Goal: Information Seeking & Learning: Check status

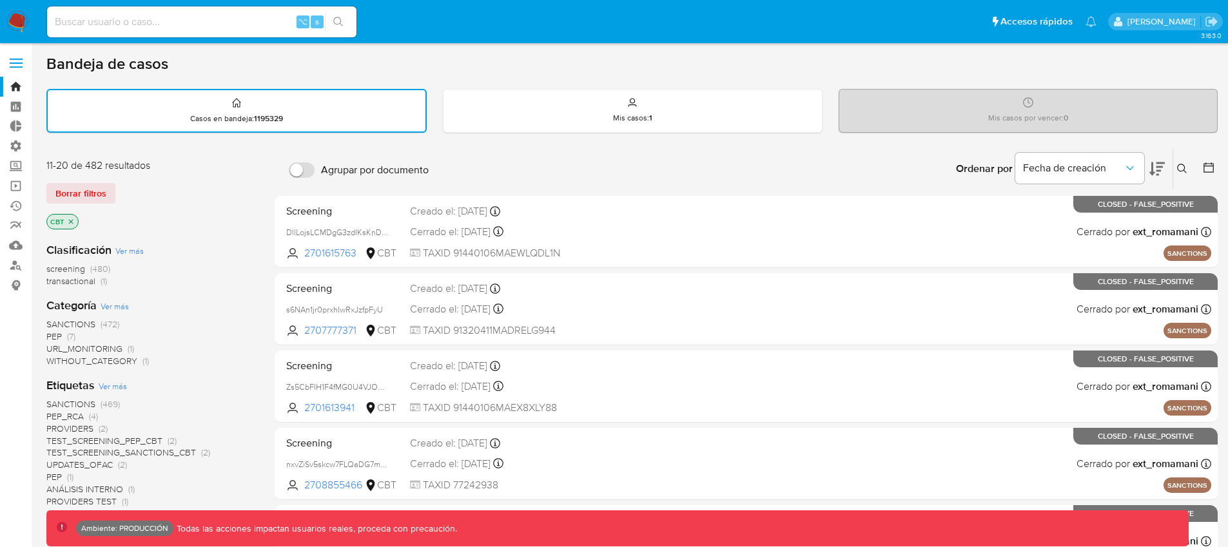
click at [15, 19] on img at bounding box center [17, 22] width 22 height 22
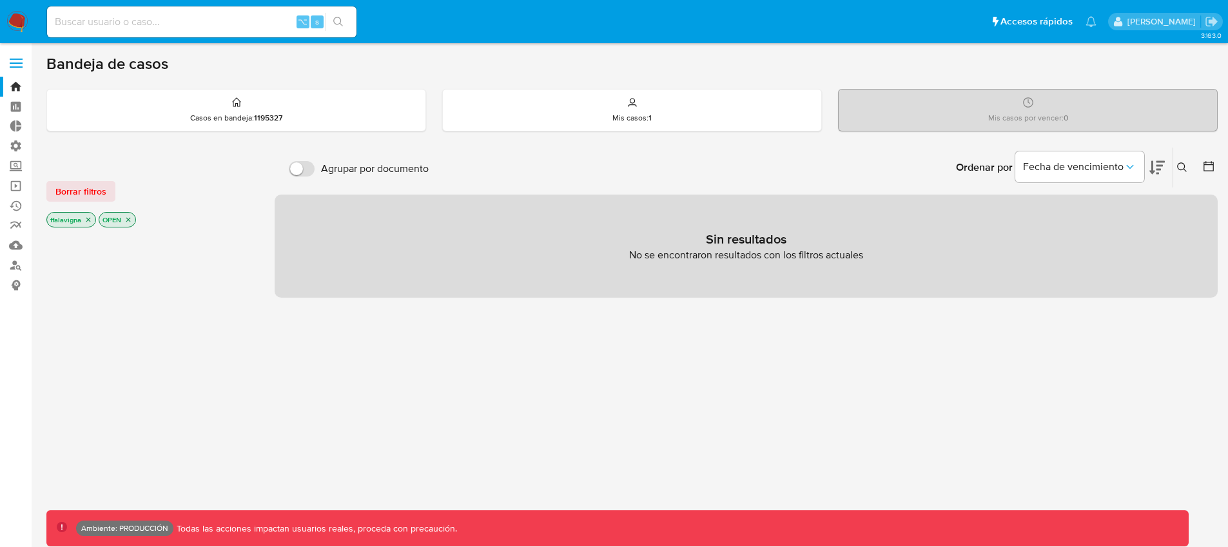
click at [20, 23] on img at bounding box center [17, 22] width 22 height 22
click at [12, 63] on span at bounding box center [16, 64] width 13 height 2
click at [0, 0] on input "checkbox" at bounding box center [0, 0] width 0 height 0
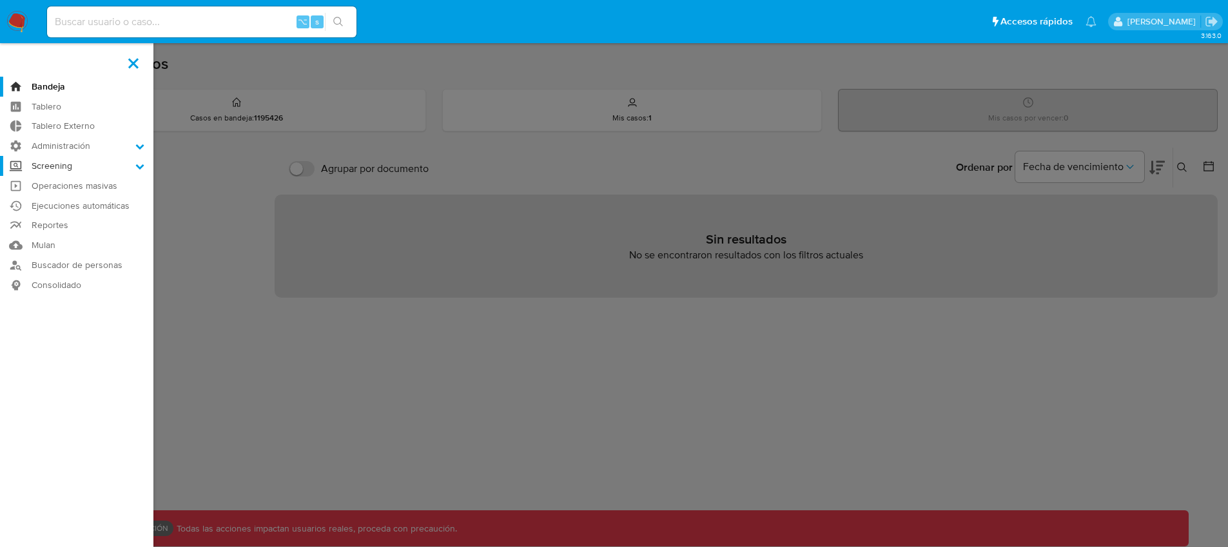
click at [97, 161] on label "Screening" at bounding box center [76, 166] width 153 height 20
click at [0, 0] on input "Screening" at bounding box center [0, 0] width 0 height 0
click at [88, 182] on link "Administrador de Listas" at bounding box center [76, 184] width 153 height 16
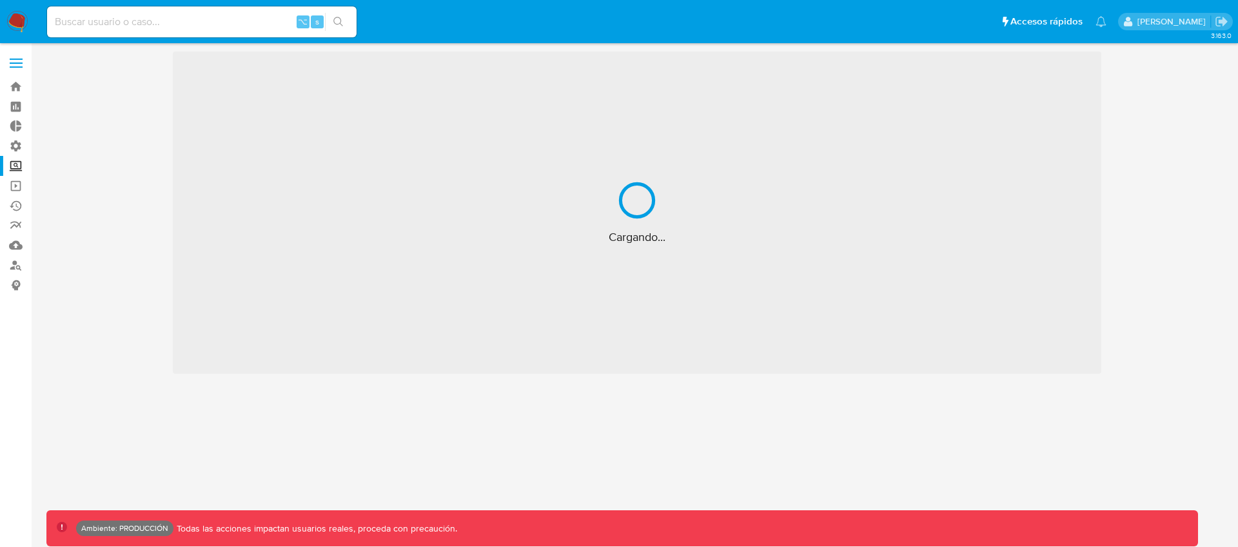
click at [15, 59] on span at bounding box center [16, 59] width 13 height 2
click at [0, 0] on input "checkbox" at bounding box center [0, 0] width 0 height 0
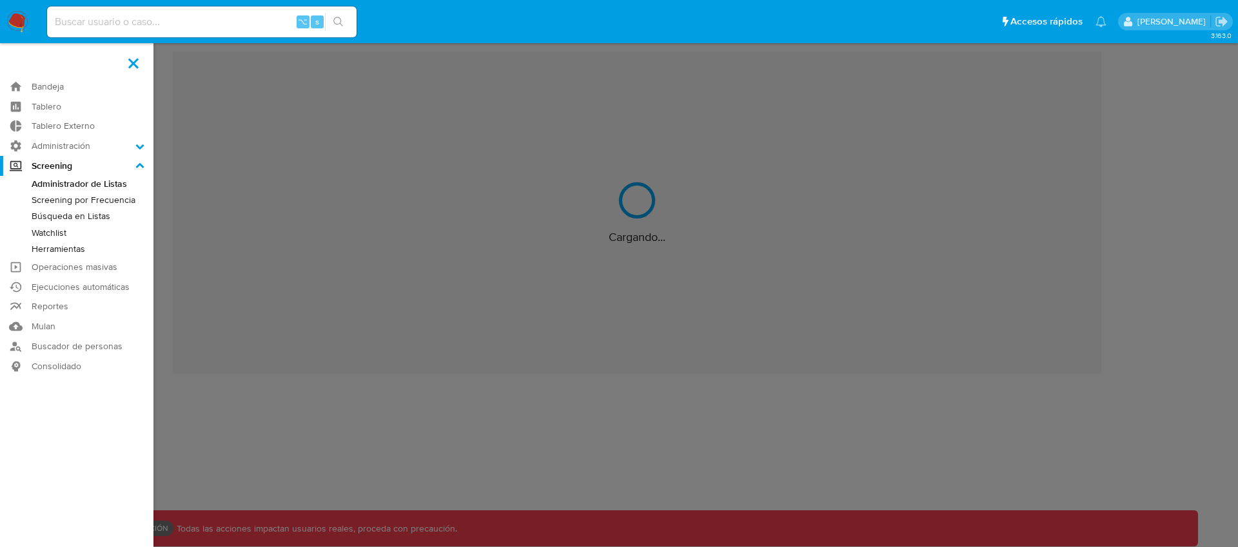
click at [64, 236] on link "Watchlist" at bounding box center [76, 233] width 153 height 16
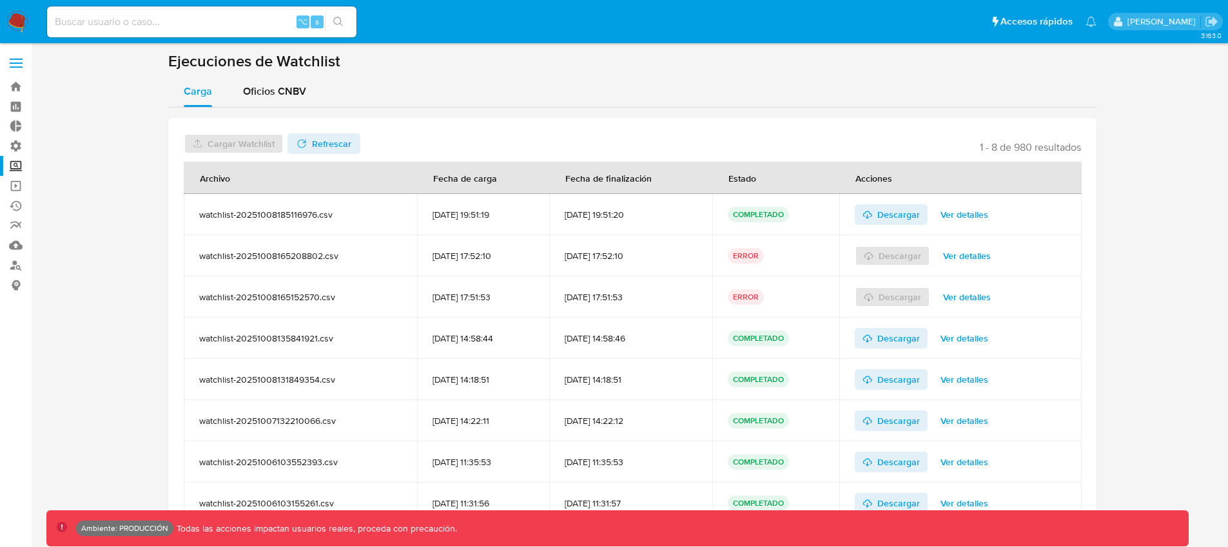
click at [983, 216] on span "Ver detalles" at bounding box center [965, 215] width 48 height 18
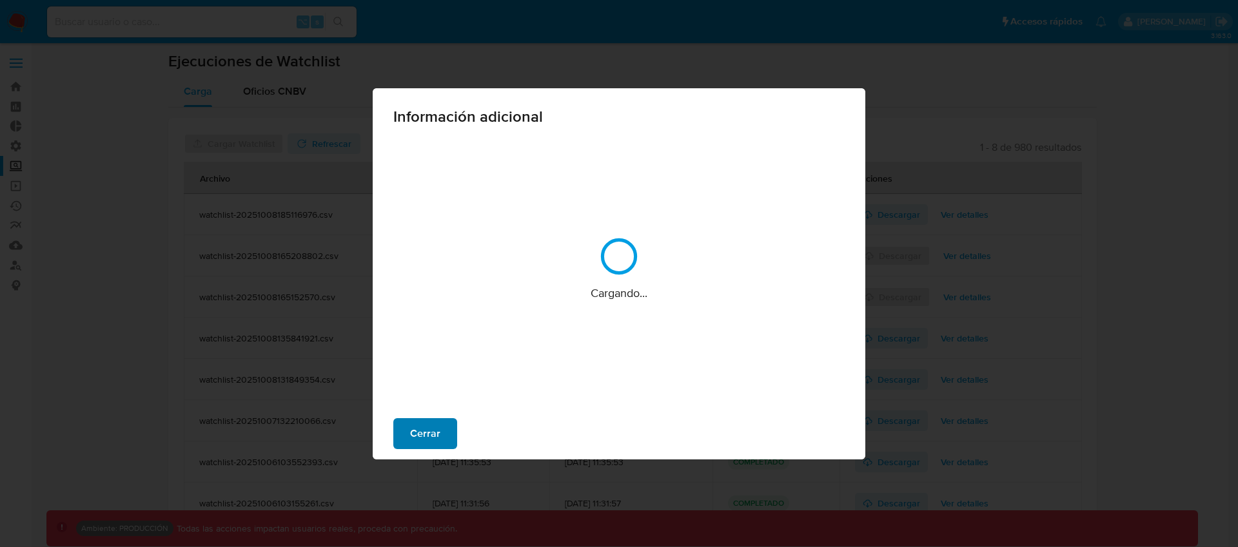
click at [447, 424] on div "Cerrar" at bounding box center [619, 434] width 493 height 52
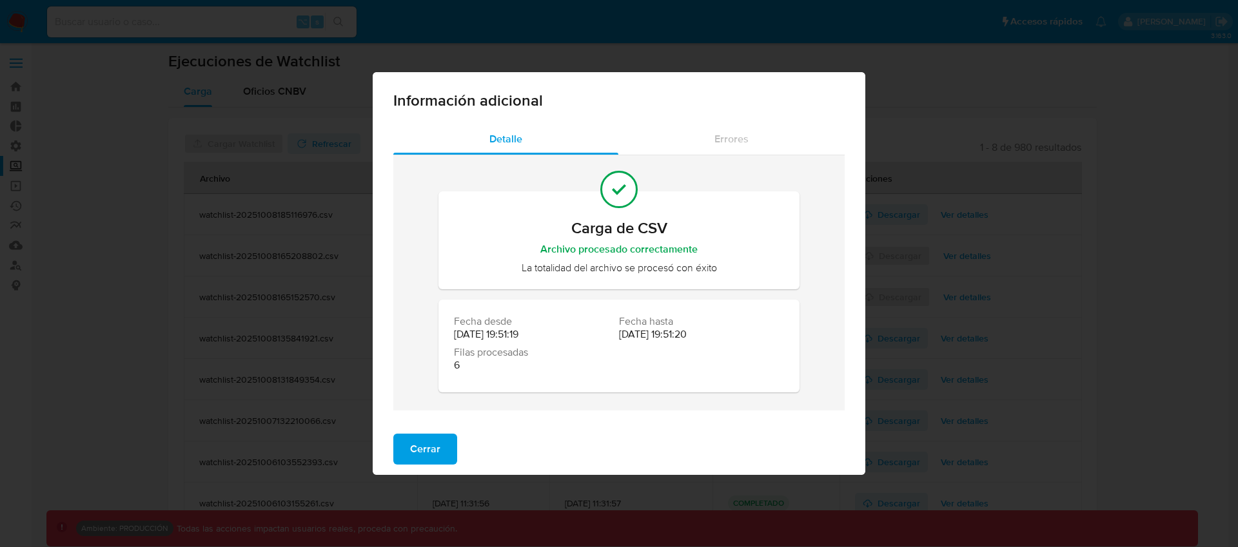
drag, startPoint x: 409, startPoint y: 451, endPoint x: 416, endPoint y: 447, distance: 8.1
click at [409, 451] on button "Cerrar" at bounding box center [425, 449] width 64 height 31
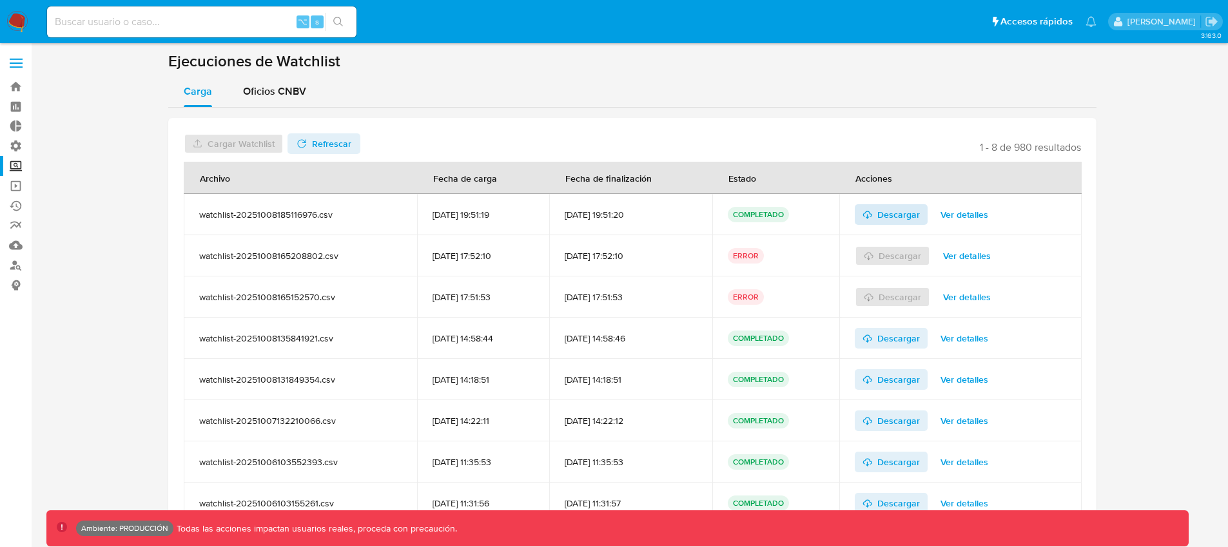
click at [883, 206] on span "Descargar" at bounding box center [892, 214] width 58 height 21
click at [21, 60] on label at bounding box center [16, 63] width 32 height 27
click at [0, 0] on input "checkbox" at bounding box center [0, 0] width 0 height 0
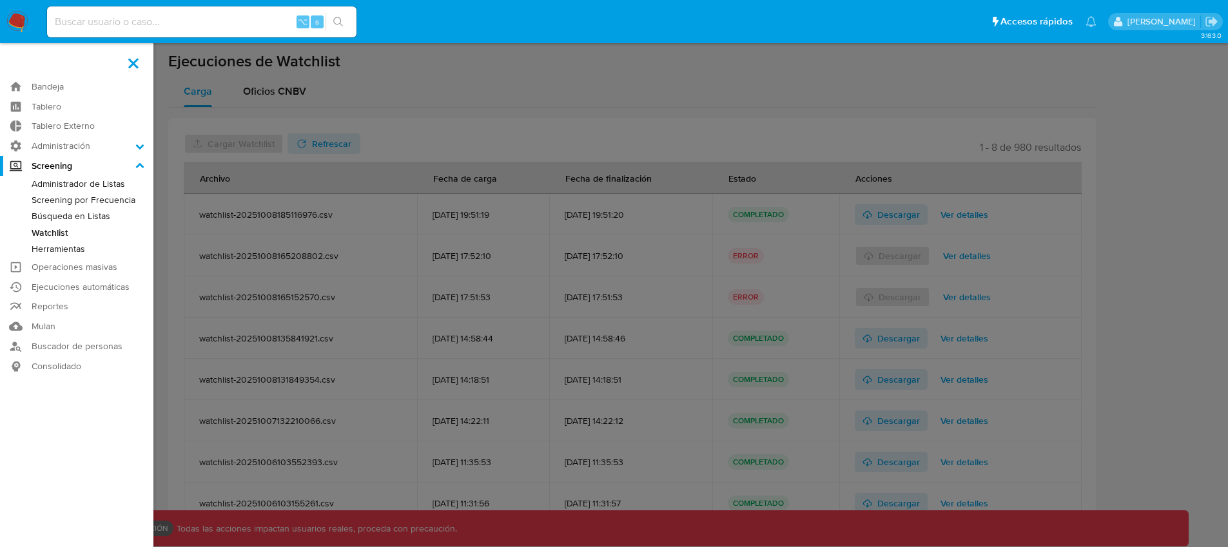
click at [77, 217] on link "Búsqueda en Listas" at bounding box center [76, 216] width 153 height 16
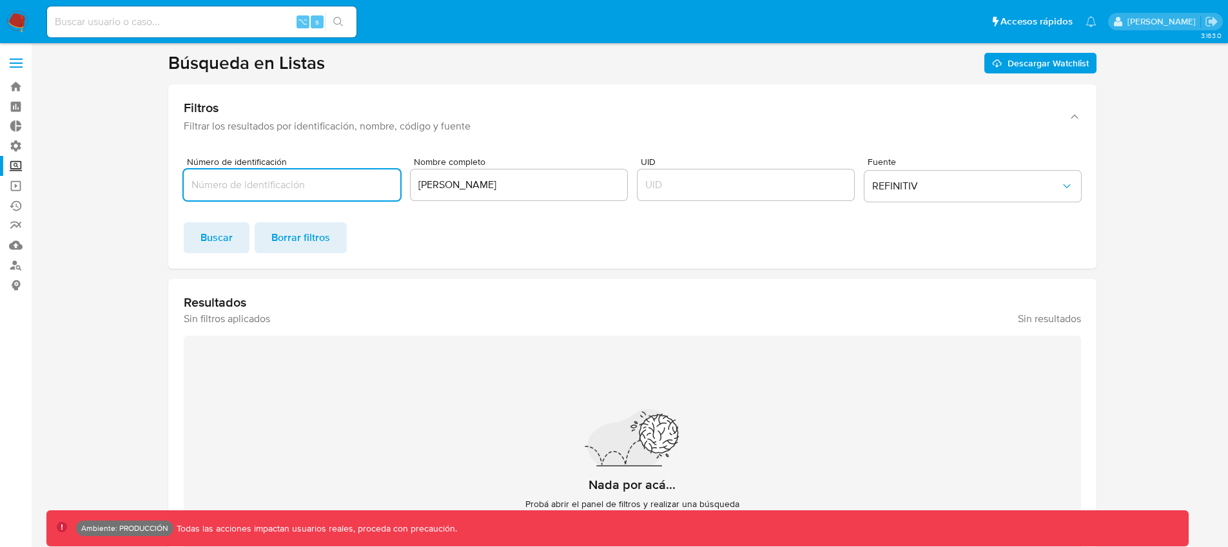
click at [659, 184] on input "UID" at bounding box center [746, 185] width 217 height 17
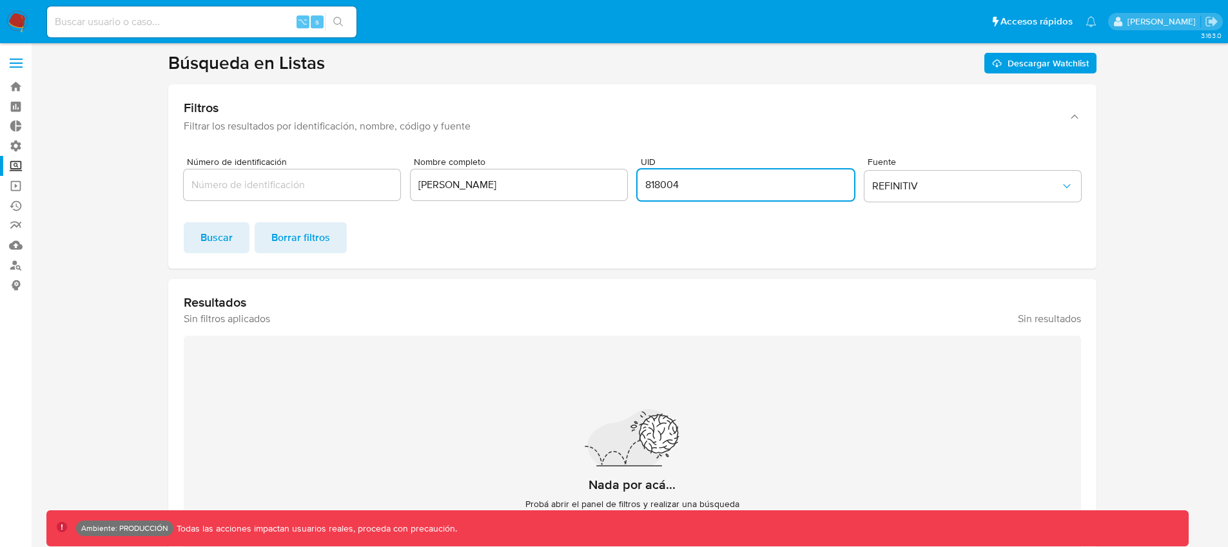
type input "818004"
click at [464, 182] on input "[PERSON_NAME]" at bounding box center [519, 185] width 217 height 17
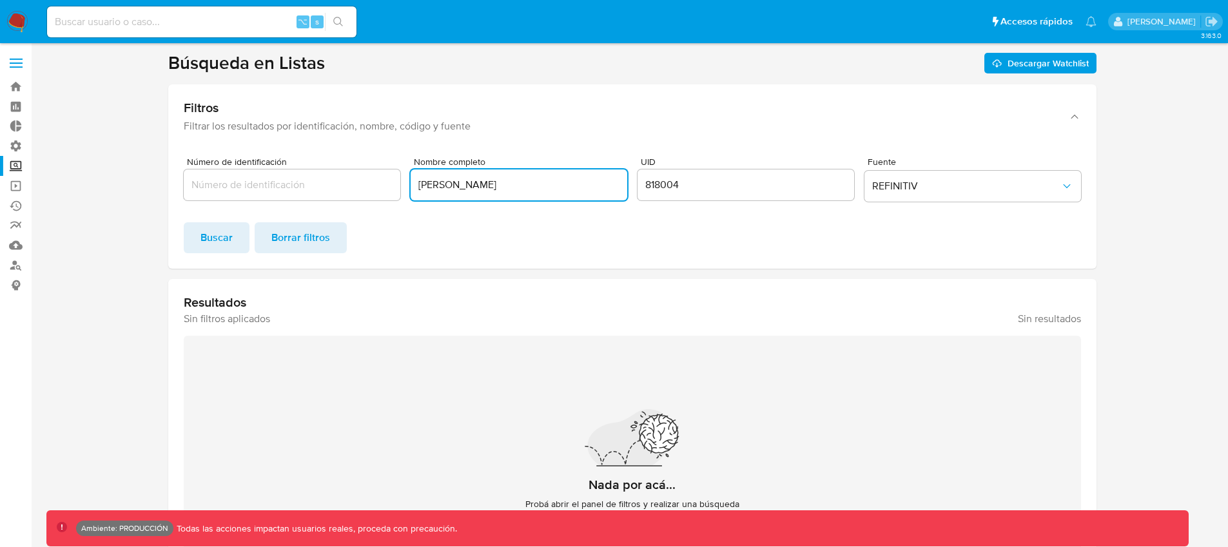
click at [464, 182] on input "[PERSON_NAME]" at bounding box center [519, 185] width 217 height 17
click at [222, 232] on span "Buscar" at bounding box center [216, 238] width 32 height 28
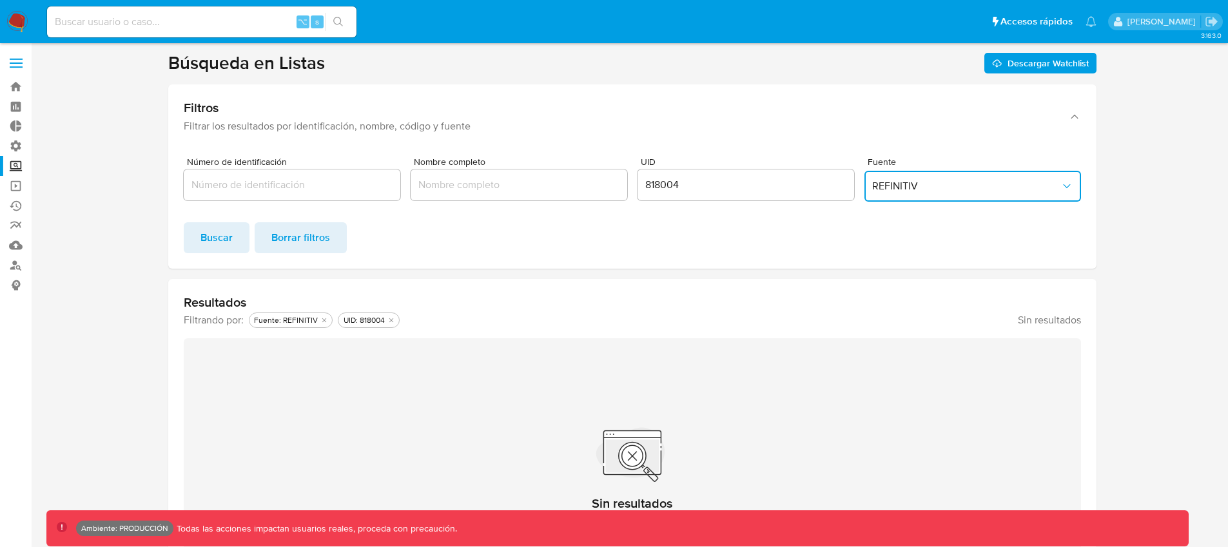
click at [969, 187] on span "REFINITIV" at bounding box center [966, 186] width 188 height 13
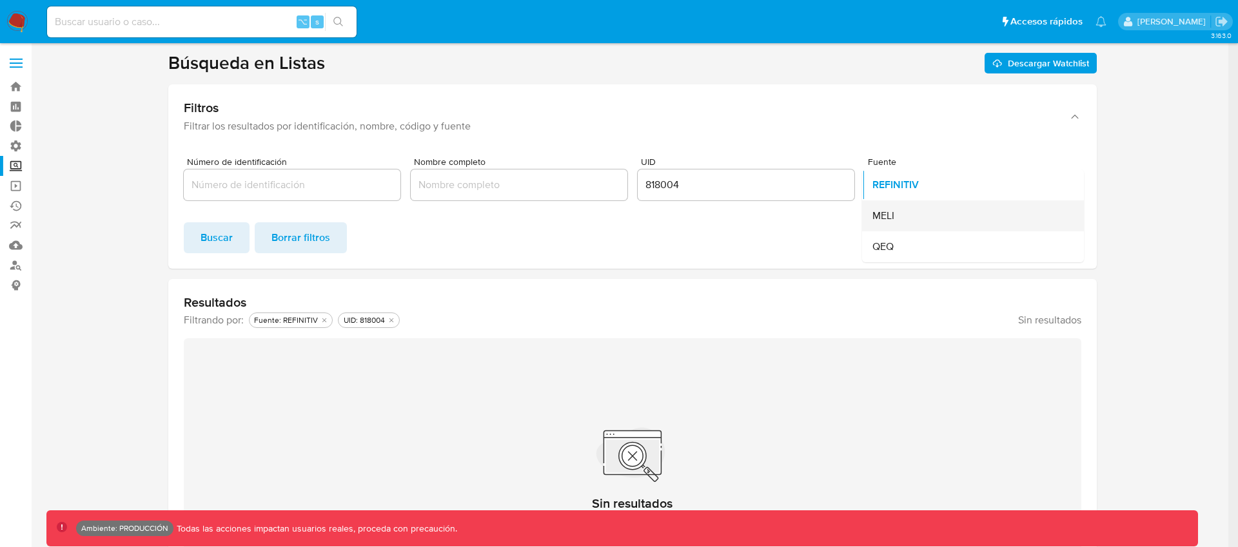
click at [952, 221] on div "MELI" at bounding box center [968, 215] width 193 height 31
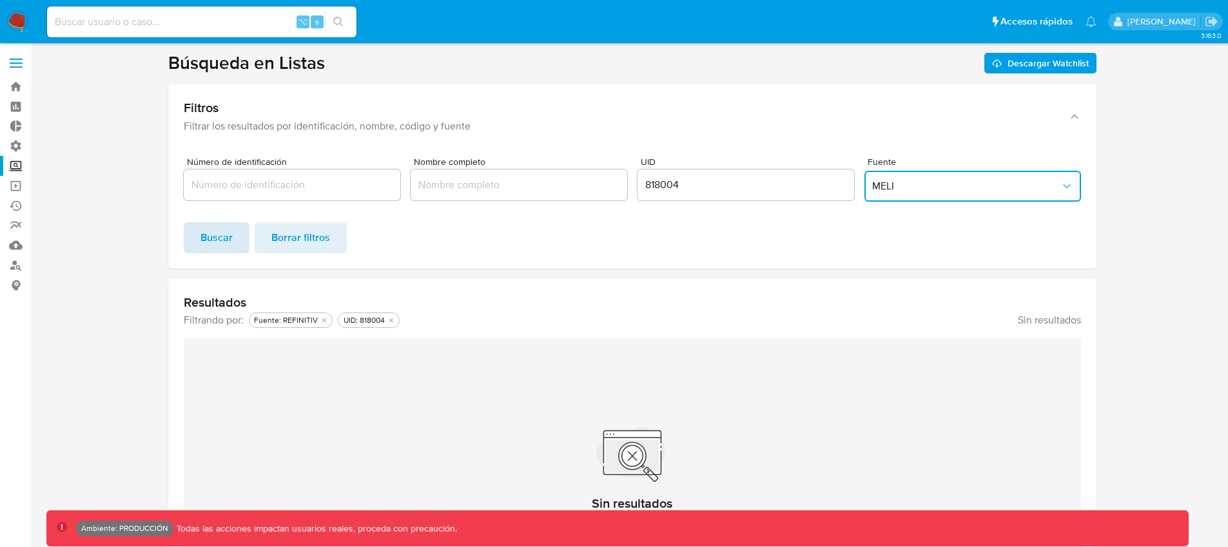
click at [231, 242] on span "Buscar" at bounding box center [216, 238] width 32 height 28
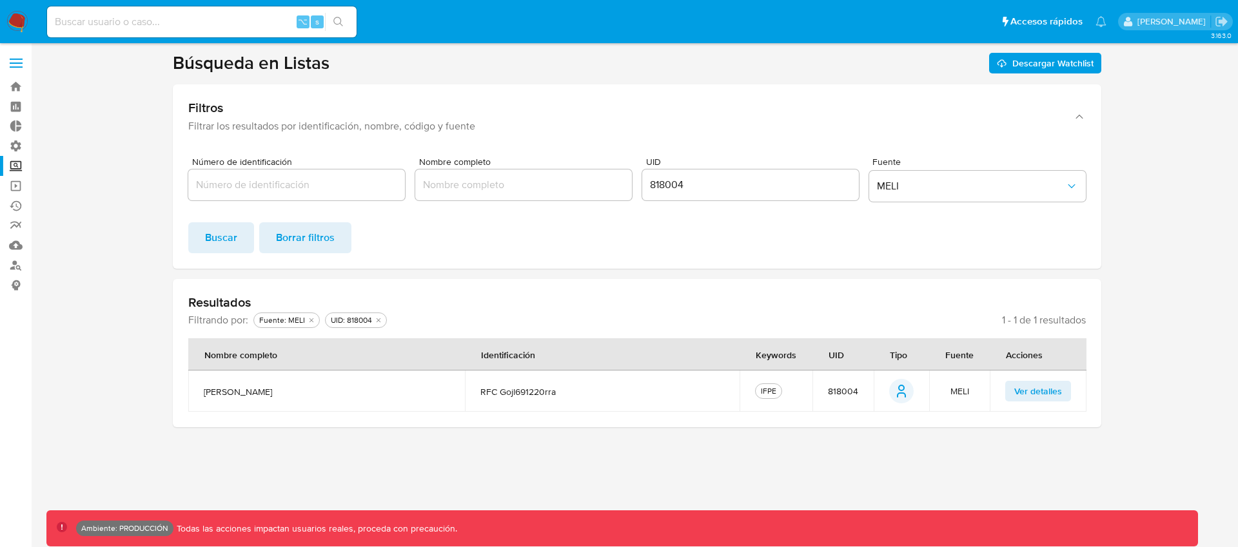
click at [1052, 393] on span "Ver detalles" at bounding box center [1038, 391] width 48 height 18
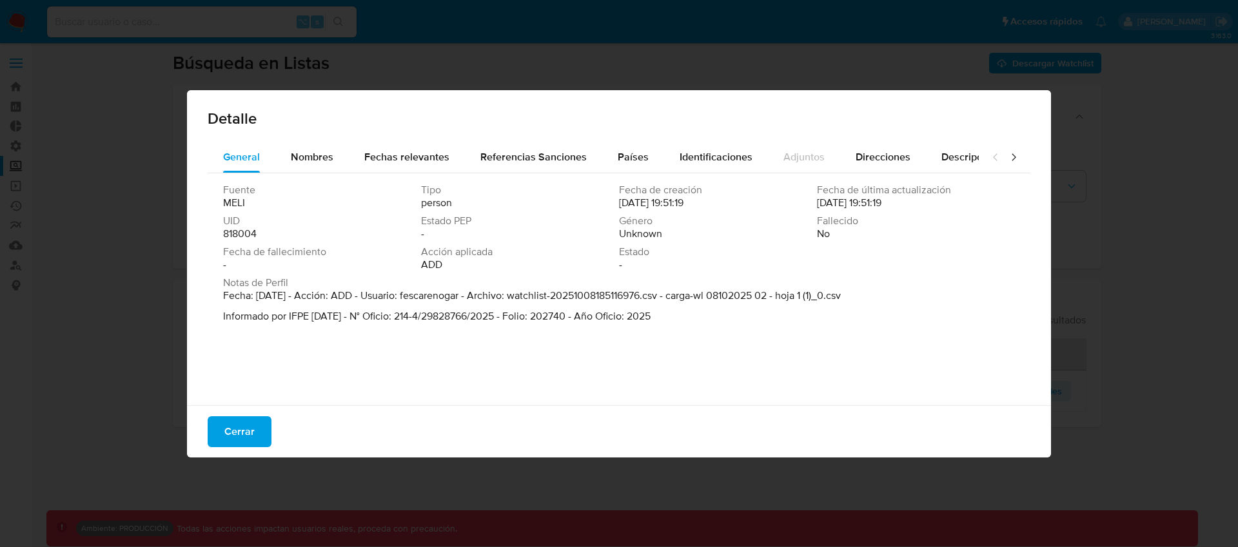
click at [1178, 228] on div "Detalle General Nombres Fechas relevantes Referencias Sanciones Países Identifi…" at bounding box center [619, 273] width 1238 height 547
click at [241, 436] on span "Cerrar" at bounding box center [239, 432] width 30 height 28
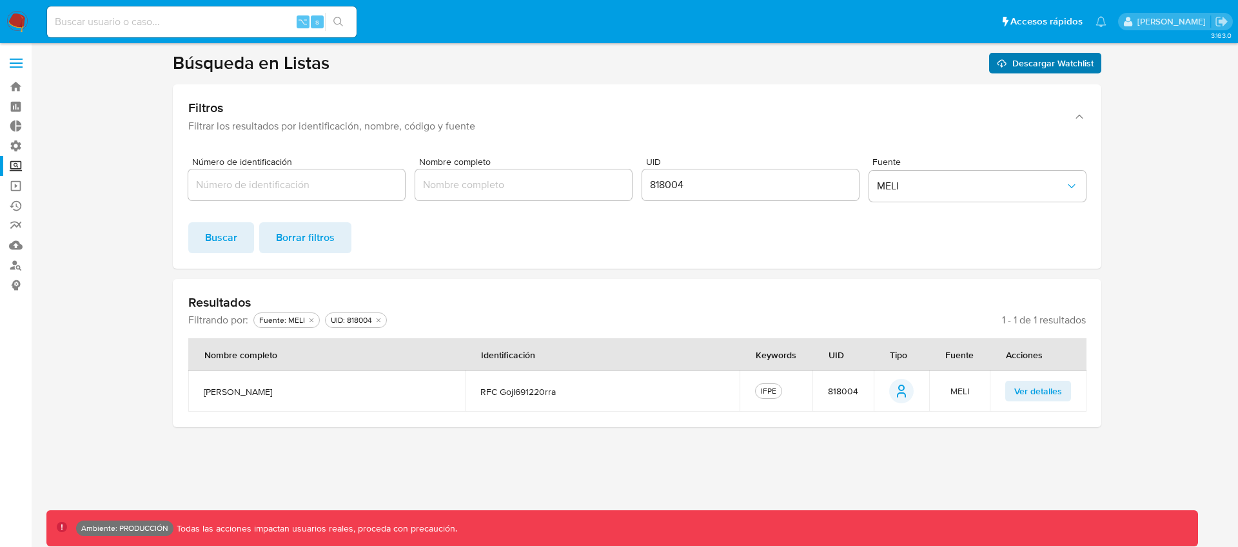
click at [1042, 66] on span "Descargar Watchlist" at bounding box center [1052, 63] width 81 height 21
click at [9, 22] on img at bounding box center [17, 22] width 22 height 22
